Goal: Task Accomplishment & Management: Use online tool/utility

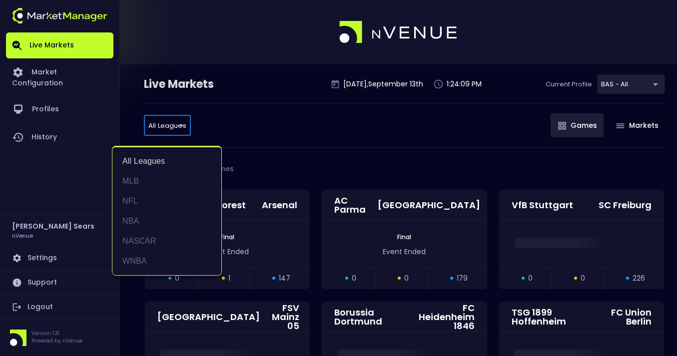
click at [136, 181] on li "MLB" at bounding box center [166, 181] width 109 height 20
type input "MLB"
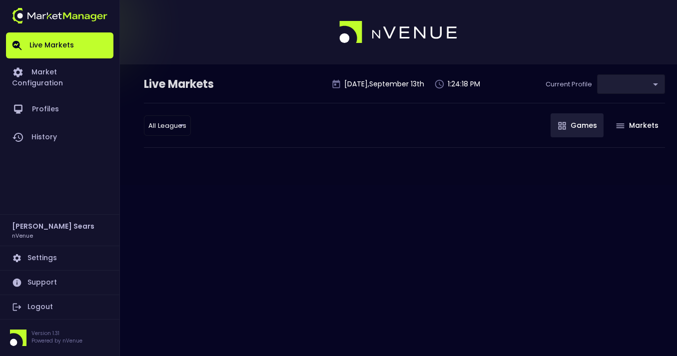
type input "0d810fa5-e353-4d9c-b11d-31f095cae871"
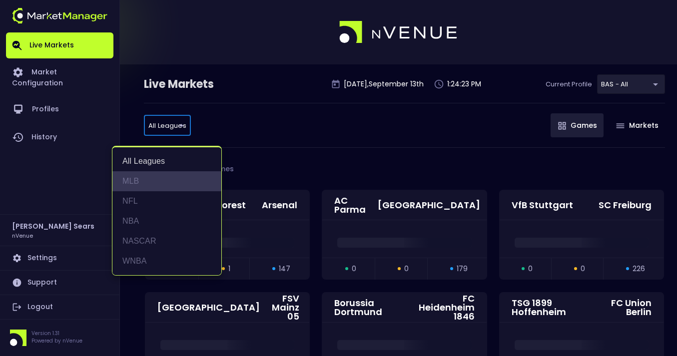
click at [133, 184] on li "MLB" at bounding box center [166, 181] width 109 height 20
type input "MLB"
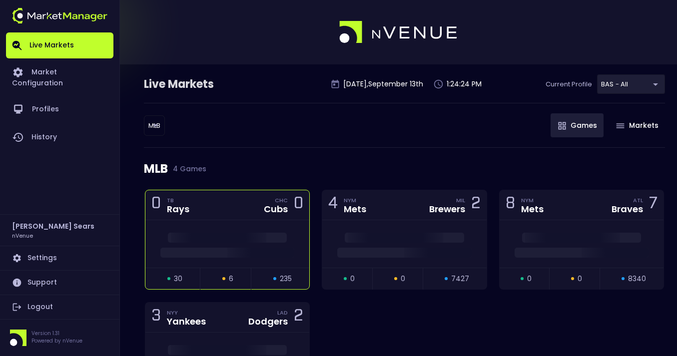
click at [263, 209] on div "CHC Cubs 0" at bounding box center [280, 204] width 45 height 13
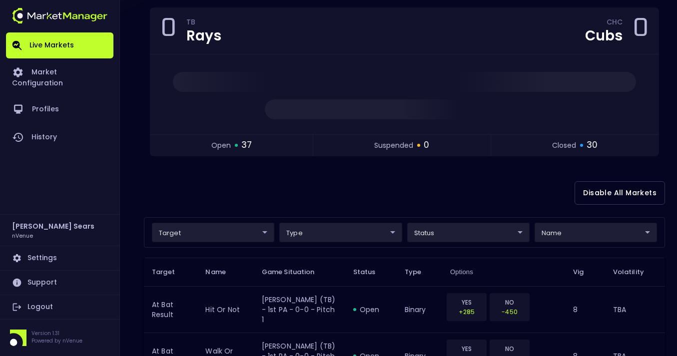
scroll to position [113, 0]
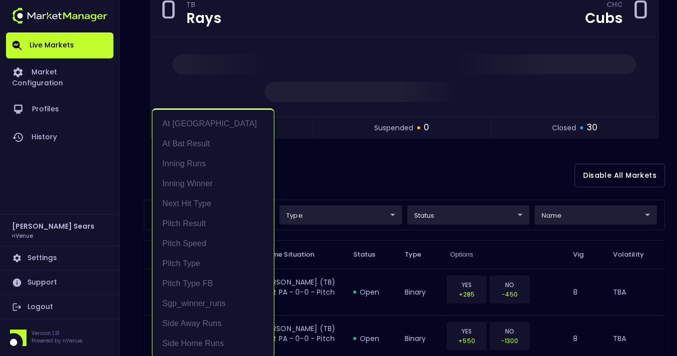
click at [205, 141] on li "At Bat Result" at bounding box center [212, 144] width 121 height 20
type input "At Bat Result"
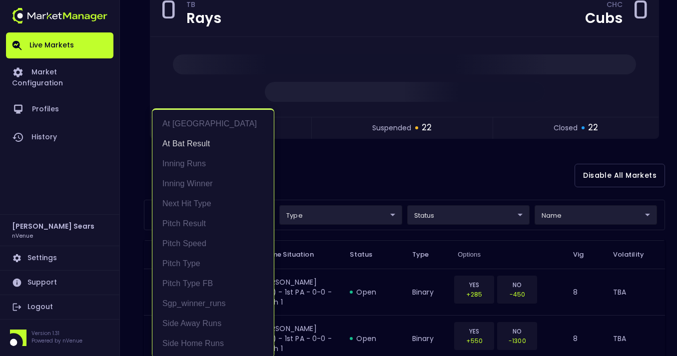
click at [504, 219] on div at bounding box center [338, 178] width 677 height 356
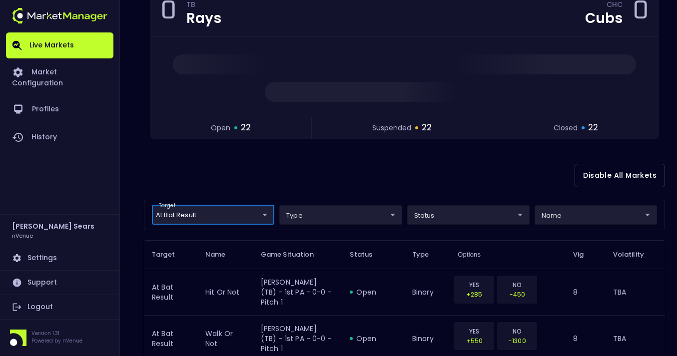
scroll to position [0, 0]
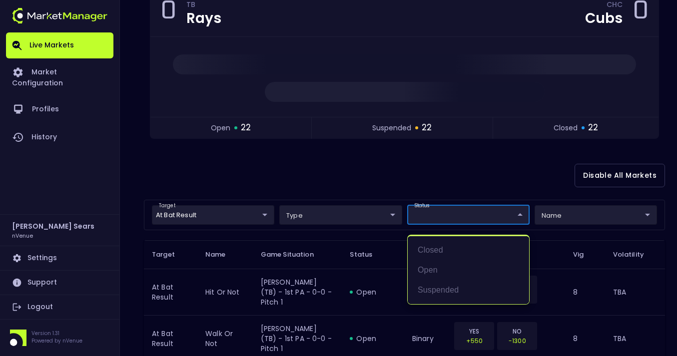
click at [427, 271] on li "open" at bounding box center [468, 270] width 121 height 20
type input "open"
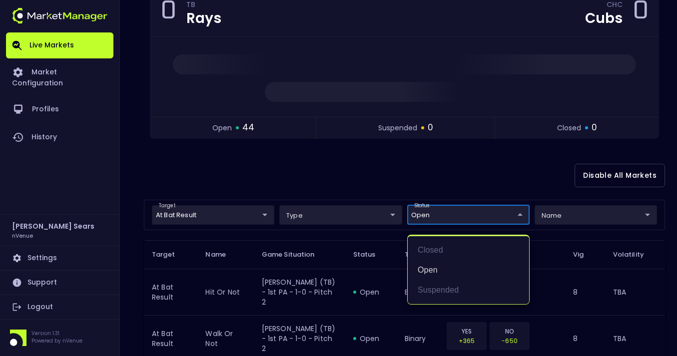
click at [135, 213] on div at bounding box center [338, 178] width 677 height 356
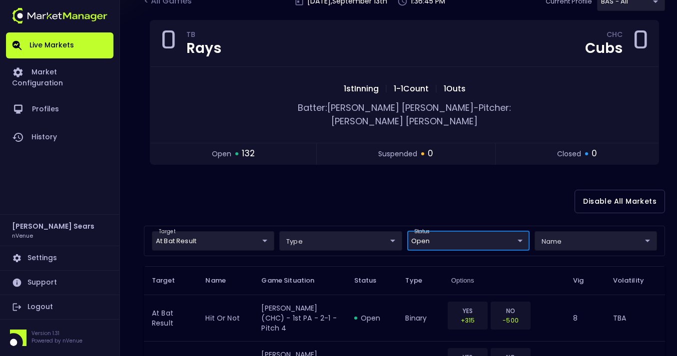
scroll to position [81, 0]
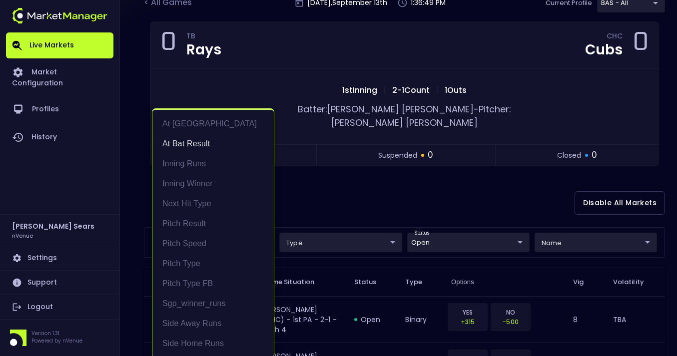
click at [141, 211] on div at bounding box center [338, 178] width 677 height 356
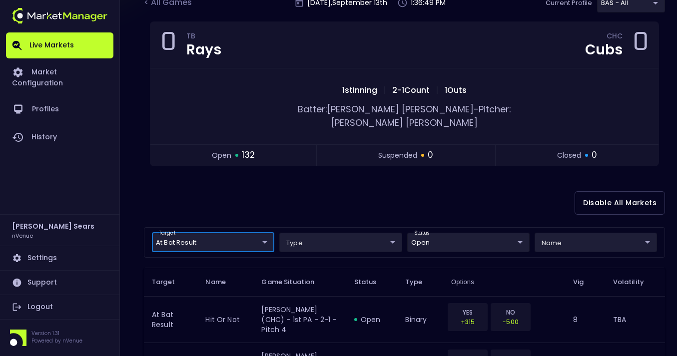
scroll to position [0, 0]
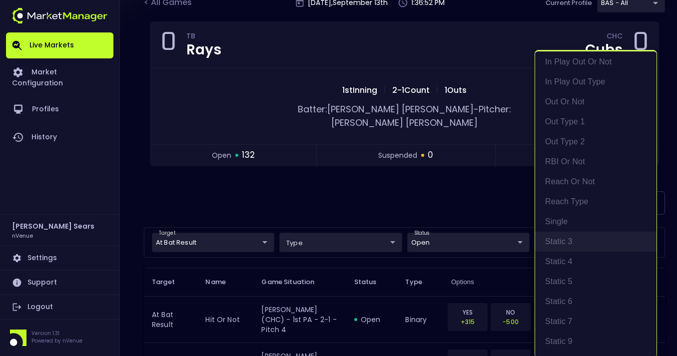
scroll to position [233, 0]
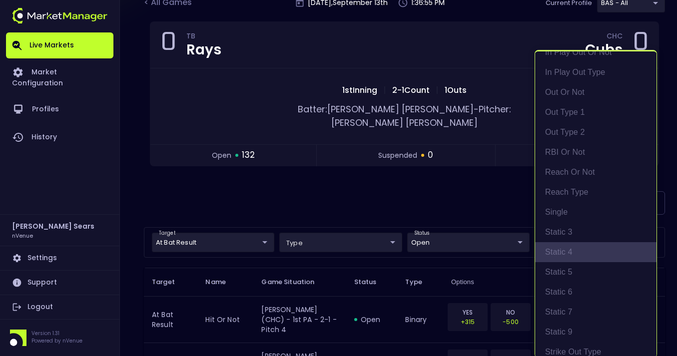
click at [577, 251] on li "Static 4" at bounding box center [595, 252] width 121 height 20
type input "Static 4"
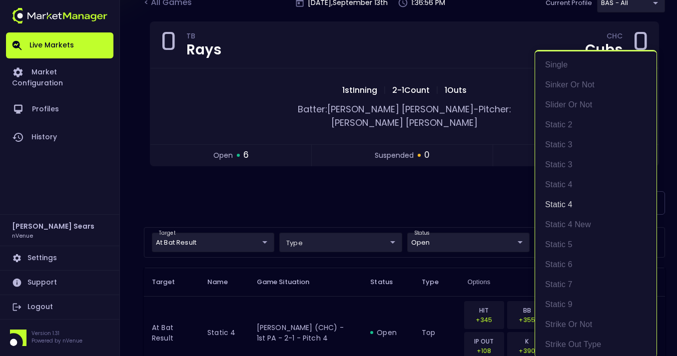
click at [368, 194] on div at bounding box center [338, 178] width 677 height 356
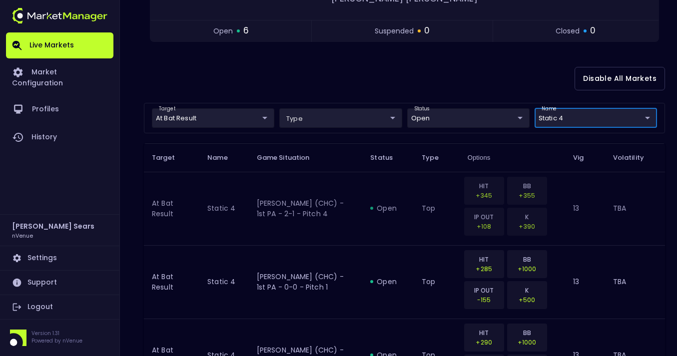
scroll to position [209, 0]
